Goal: Find specific page/section

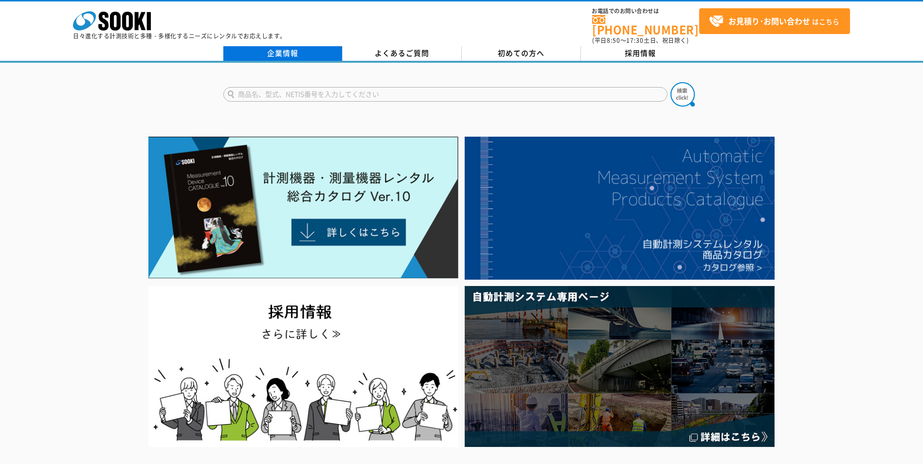
click at [269, 49] on link "企業情報" at bounding box center [282, 53] width 119 height 15
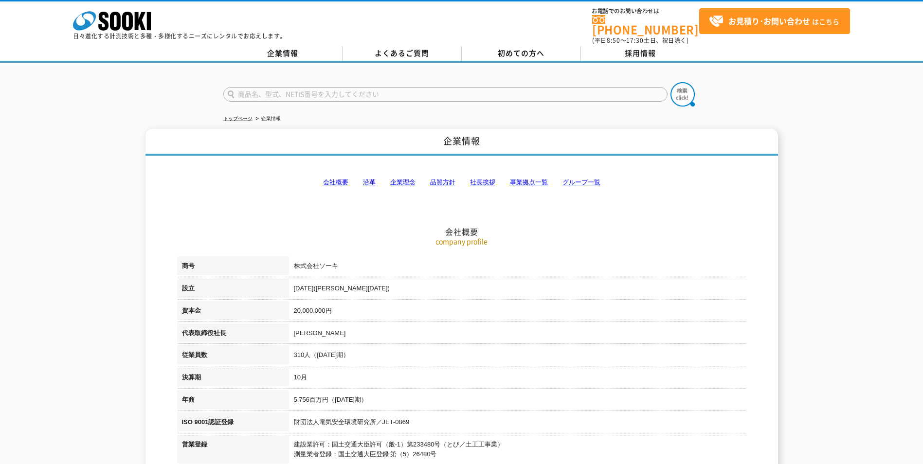
click at [526, 179] on link "事業拠点一覧" at bounding box center [529, 182] width 38 height 7
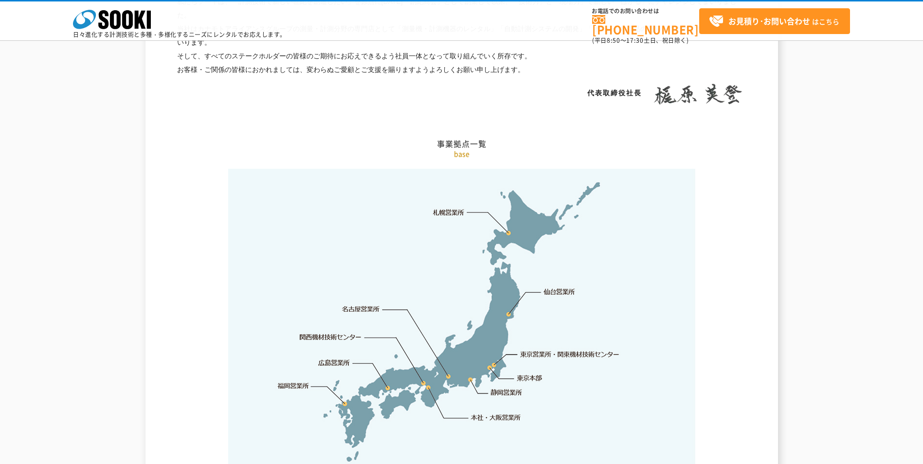
scroll to position [1954, 0]
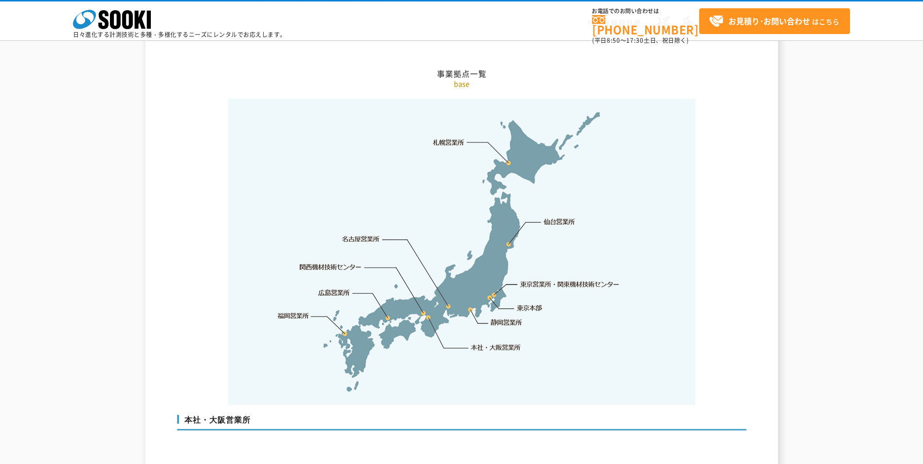
click at [530, 279] on link "東京営業所・関東機材技術センター" at bounding box center [571, 284] width 100 height 10
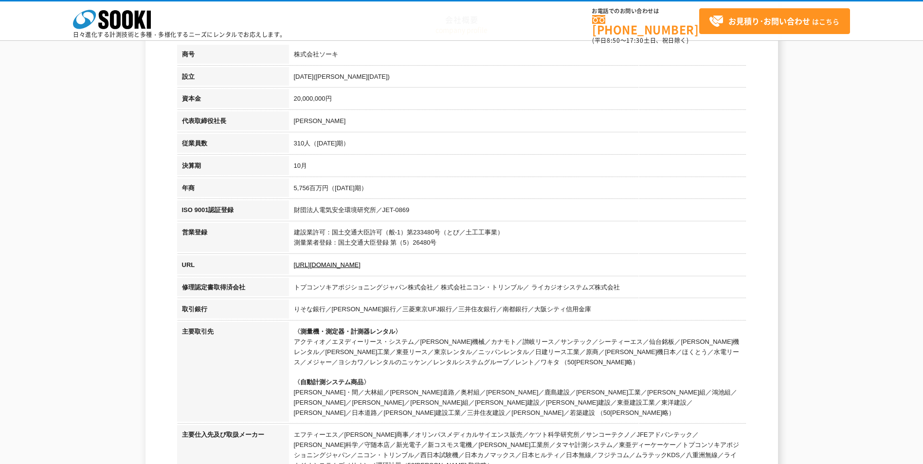
scroll to position [0, 0]
